Goal: Transaction & Acquisition: Subscribe to service/newsletter

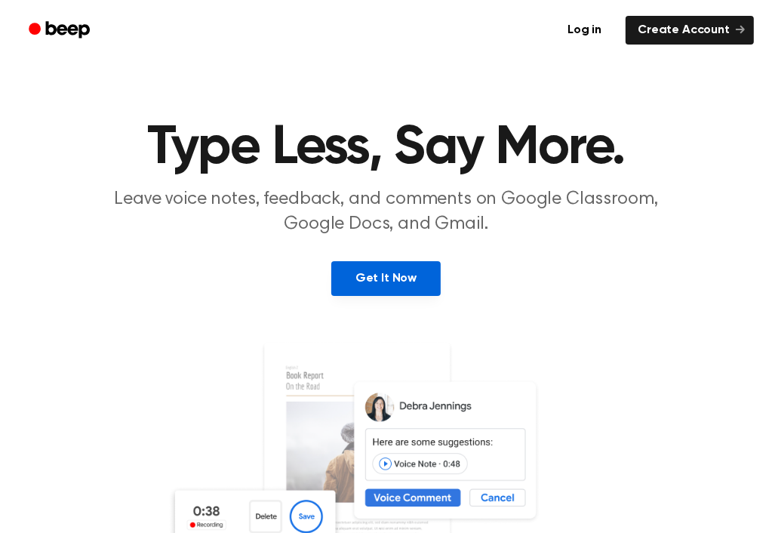
click at [416, 288] on link "Get It Now" at bounding box center [385, 278] width 109 height 35
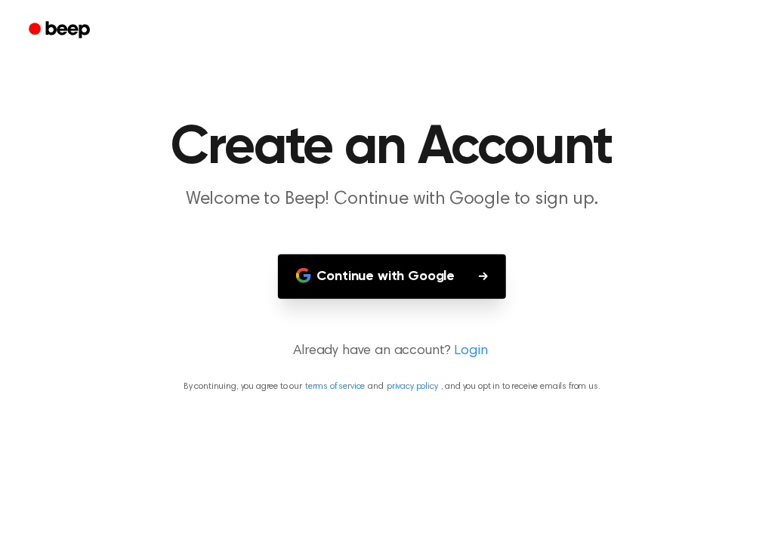
click at [416, 288] on button "Continue with Google" at bounding box center [392, 276] width 229 height 45
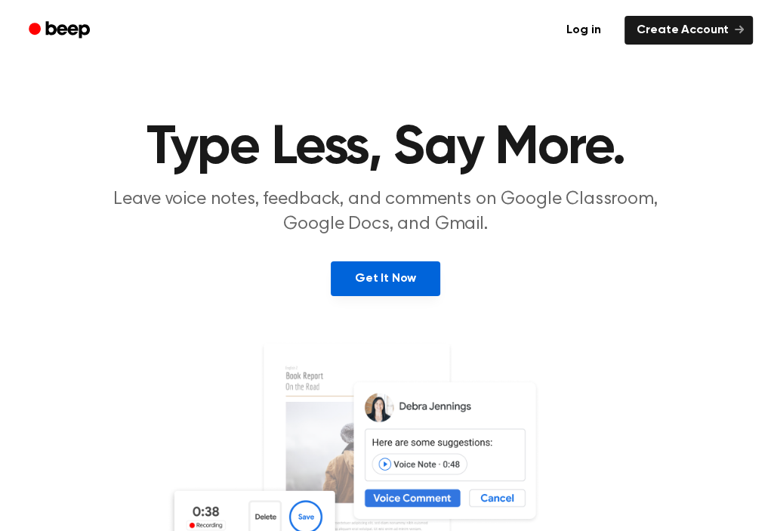
click at [423, 282] on link "Get It Now" at bounding box center [385, 278] width 109 height 35
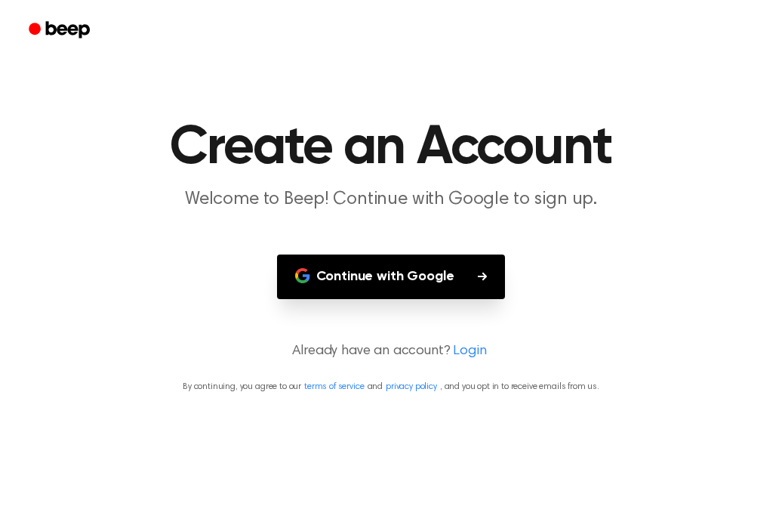
click at [423, 282] on button "Continue with Google" at bounding box center [391, 276] width 229 height 45
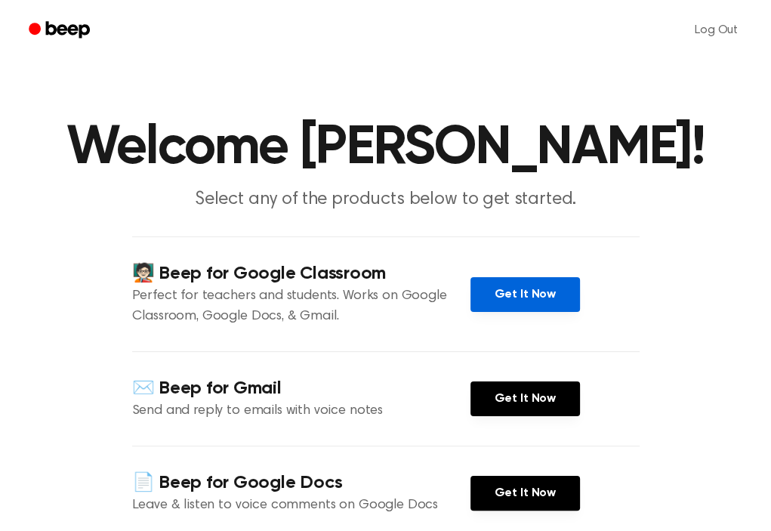
click at [504, 289] on link "Get It Now" at bounding box center [524, 294] width 109 height 35
